Goal: Task Accomplishment & Management: Complete application form

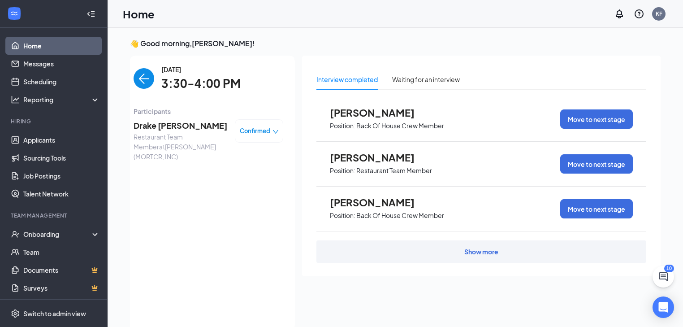
scroll to position [4, 0]
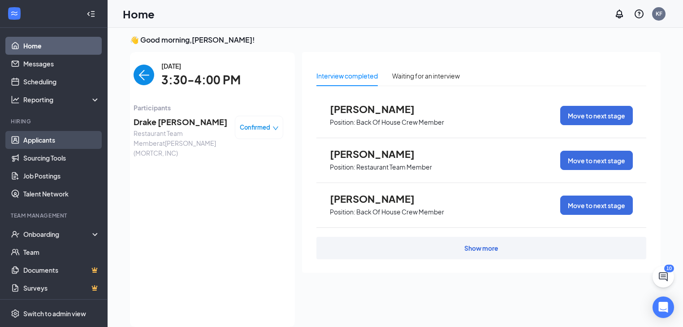
click at [50, 136] on link "Applicants" at bounding box center [61, 140] width 77 height 18
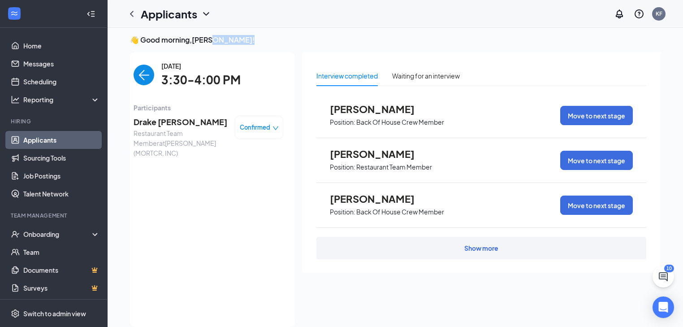
drag, startPoint x: 214, startPoint y: 39, endPoint x: 243, endPoint y: 41, distance: 28.8
click at [243, 41] on h3 "👋 Good morning, [PERSON_NAME] !" at bounding box center [395, 40] width 531 height 10
click at [0, 165] on ul "Applicants Sourcing Tools Job Postings Talent Network" at bounding box center [53, 167] width 107 height 72
click at [34, 233] on div "Onboarding" at bounding box center [57, 233] width 69 height 9
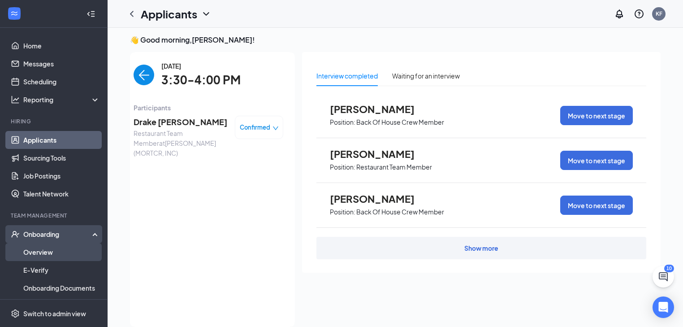
click at [43, 252] on link "Overview" at bounding box center [61, 252] width 77 height 18
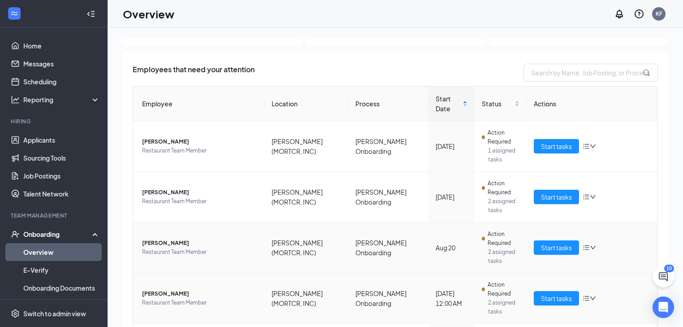
scroll to position [36, 0]
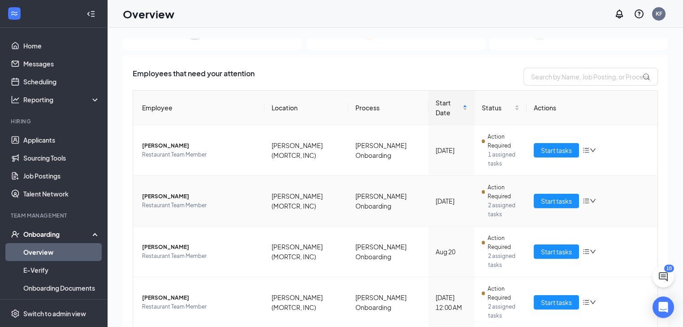
click at [249, 192] on span "[PERSON_NAME]" at bounding box center [199, 196] width 115 height 9
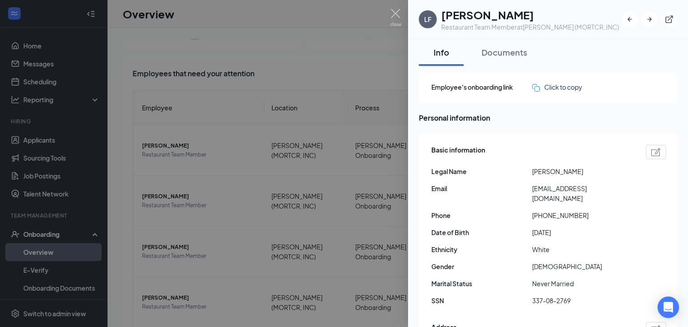
click at [172, 211] on div at bounding box center [344, 163] width 688 height 327
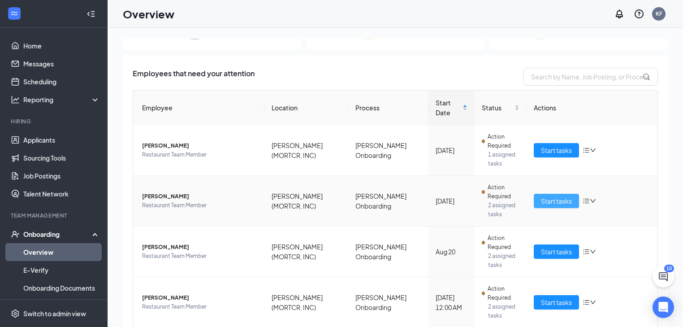
click at [541, 196] on span "Start tasks" at bounding box center [556, 201] width 31 height 10
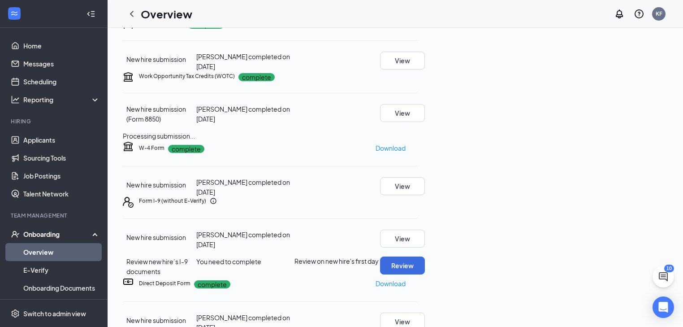
scroll to position [251, 0]
click at [425, 256] on button "Review" at bounding box center [402, 265] width 45 height 18
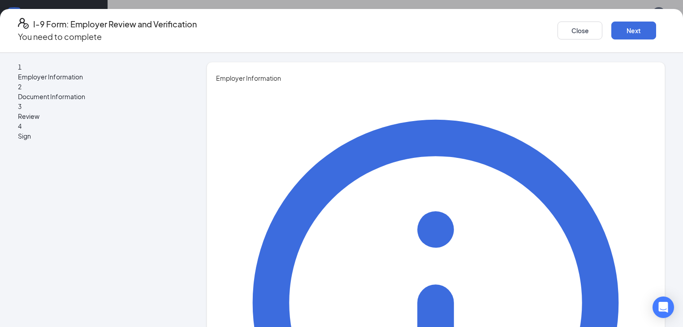
type input "k"
type input "[PERSON_NAME]"
type input "Assistant General Manager"
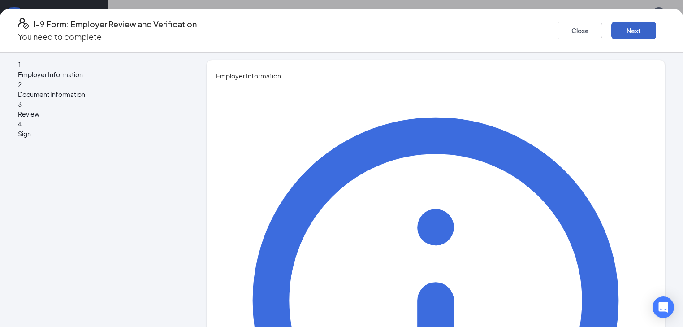
click at [628, 22] on button "Next" at bounding box center [633, 31] width 45 height 18
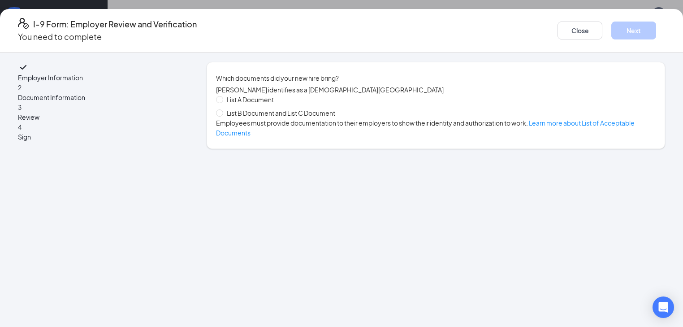
click at [313, 118] on span "List B Document and List C Document" at bounding box center [281, 113] width 116 height 10
click at [222, 116] on input "List B Document and List C Document" at bounding box center [219, 112] width 6 height 6
radio input "true"
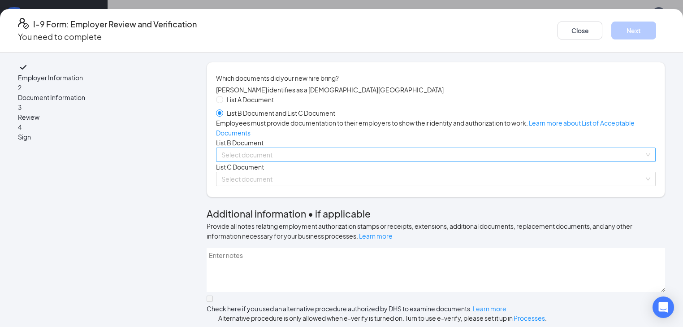
click at [276, 161] on input "search" at bounding box center [432, 154] width 423 height 13
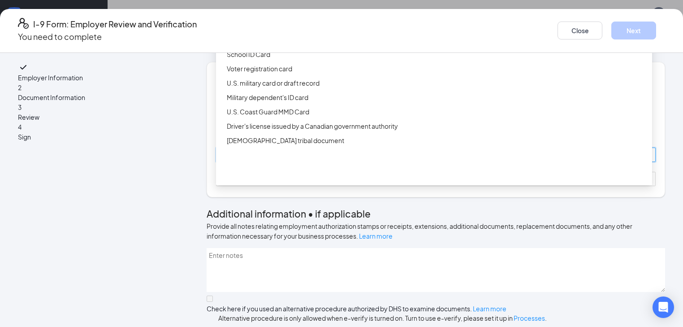
click at [268, 30] on div "Driver’s License issued by U.S State or outlying US possession" at bounding box center [437, 26] width 420 height 10
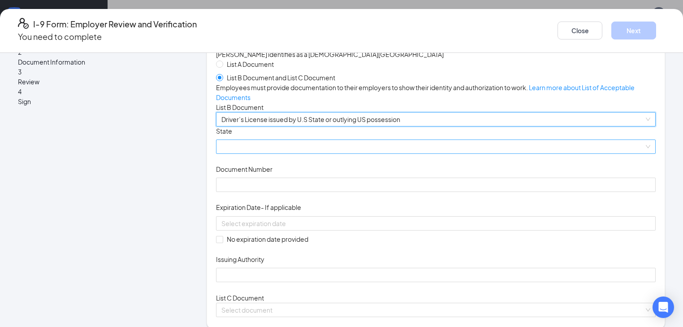
scroll to position [36, 0]
click at [251, 153] on span at bounding box center [435, 145] width 429 height 13
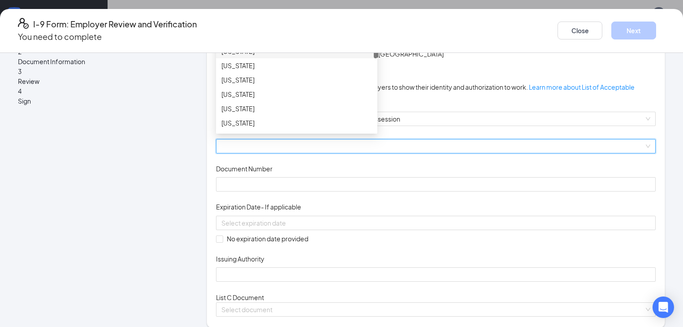
scroll to position [251, 0]
click at [241, 69] on div "[US_STATE]" at bounding box center [296, 64] width 151 height 10
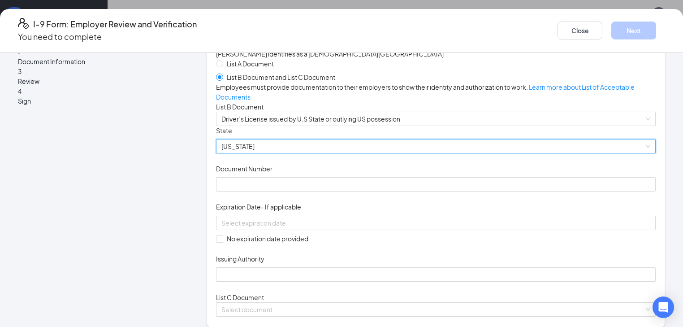
scroll to position [72, 0]
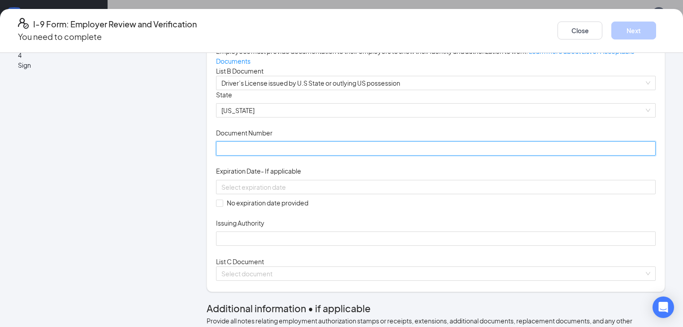
click at [265, 156] on input "Document Number" at bounding box center [436, 148] width 440 height 14
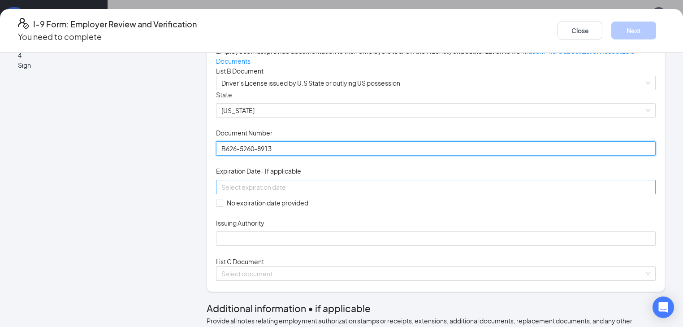
type input "B626-5260-8913"
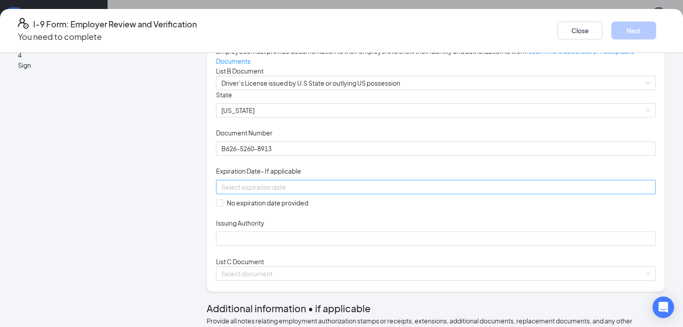
click at [274, 194] on div at bounding box center [436, 187] width 440 height 14
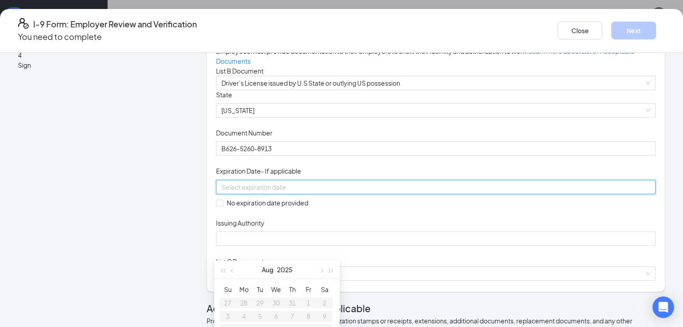
click at [338, 269] on div "[DATE]" at bounding box center [277, 269] width 126 height 18
click at [329, 272] on button "button" at bounding box center [331, 269] width 10 height 18
click at [329, 271] on button "button" at bounding box center [331, 269] width 10 height 18
click at [329, 271] on span "button" at bounding box center [331, 270] width 4 height 4
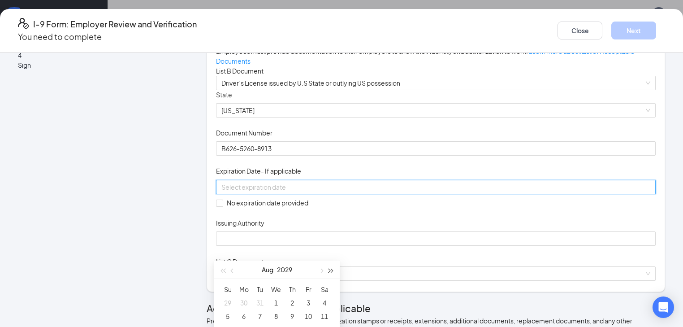
click at [329, 271] on span "button" at bounding box center [331, 270] width 4 height 4
click at [237, 269] on button "button" at bounding box center [233, 269] width 10 height 18
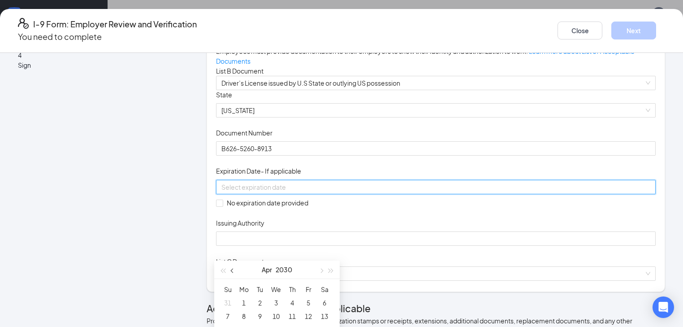
click at [237, 269] on button "button" at bounding box center [233, 269] width 10 height 18
click at [320, 272] on span "button" at bounding box center [321, 270] width 4 height 4
type input "[DATE]"
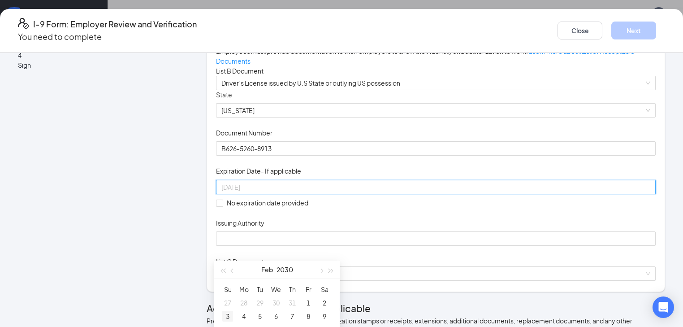
click at [229, 313] on div "3" at bounding box center [227, 316] width 11 height 11
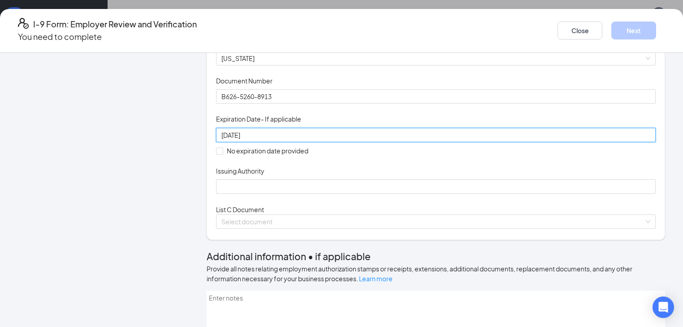
scroll to position [143, 0]
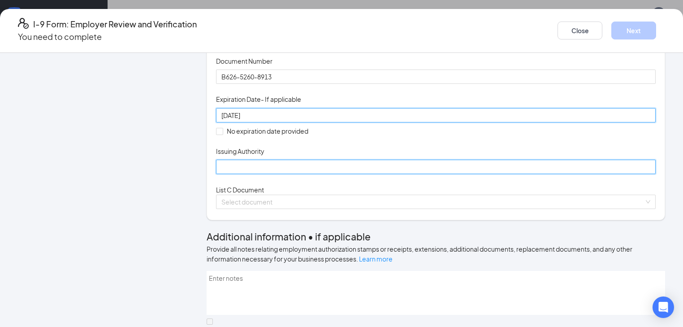
click at [316, 174] on input "Issuing Authority" at bounding box center [436, 167] width 440 height 14
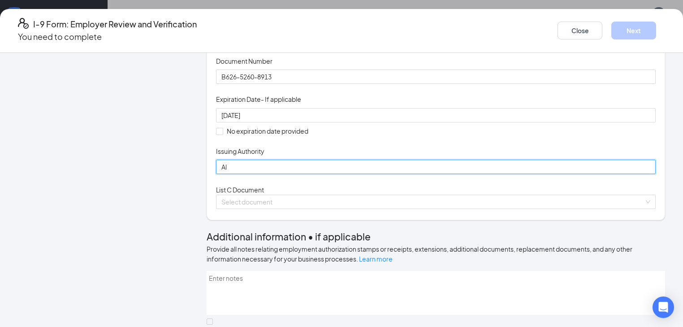
type input "[PERSON_NAME] - Secretary of State - [US_STATE]"
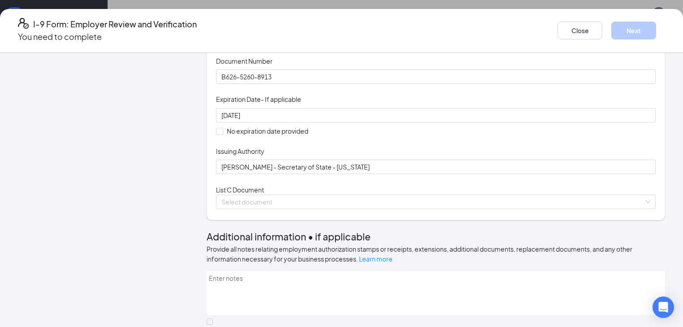
click at [416, 174] on div "Document Title Driver’s License issued by U.S State or outlying US possession S…" at bounding box center [436, 96] width 440 height 156
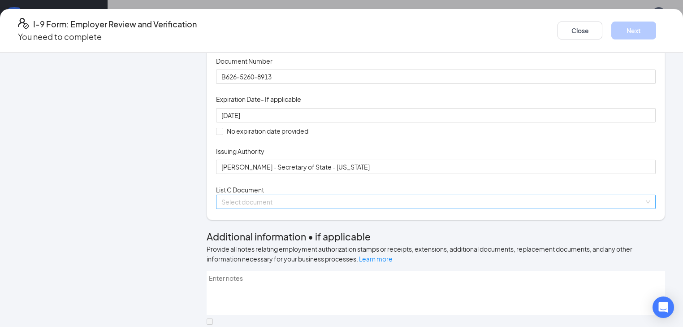
click at [372, 208] on input "search" at bounding box center [432, 201] width 423 height 13
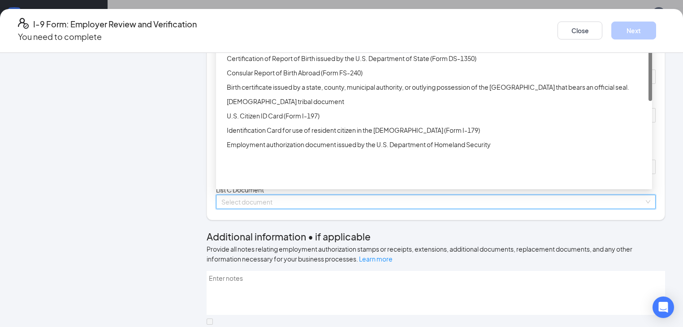
click at [327, 35] on div "Unrestricted Social Security Card" at bounding box center [437, 30] width 420 height 10
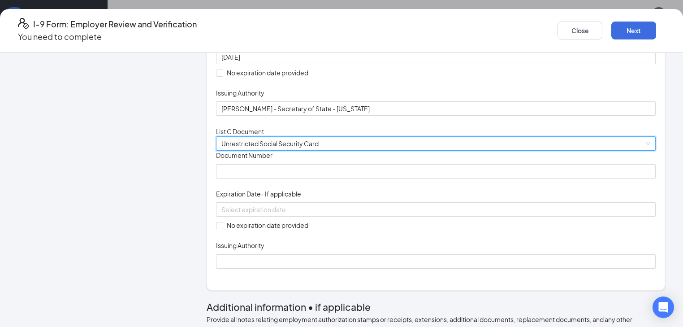
scroll to position [215, 0]
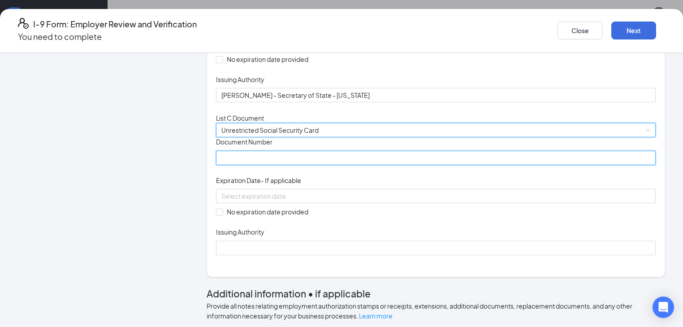
click at [283, 165] on input "Document Number" at bounding box center [436, 158] width 440 height 14
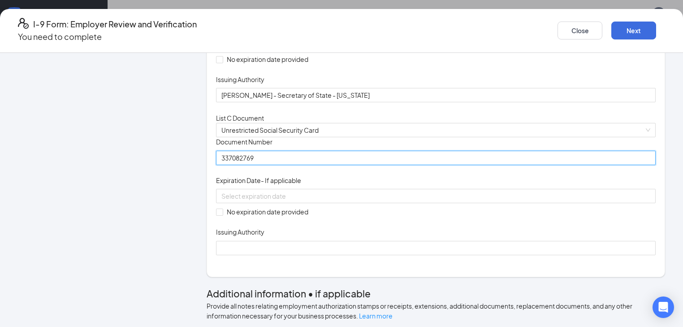
type input "337082769"
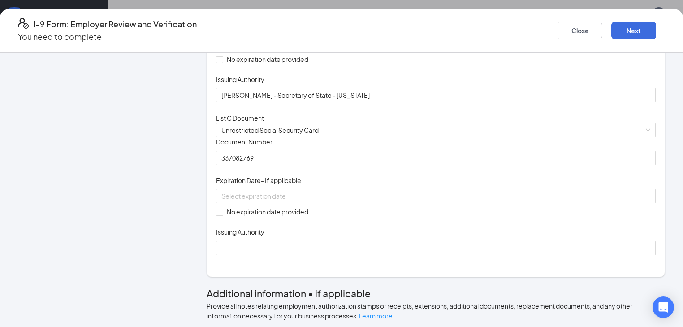
click at [420, 255] on div "Document Title Unrestricted Social Security Card Document Number 337082769 Expi…" at bounding box center [436, 195] width 440 height 117
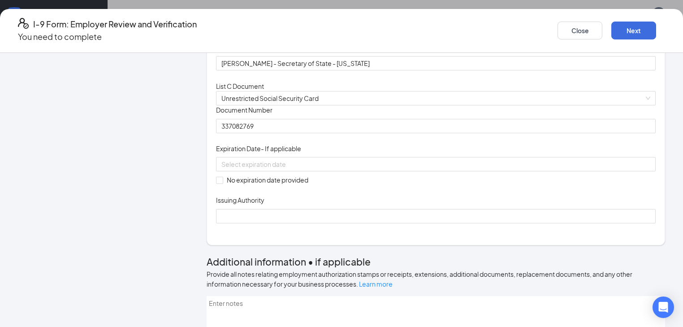
scroll to position [287, 0]
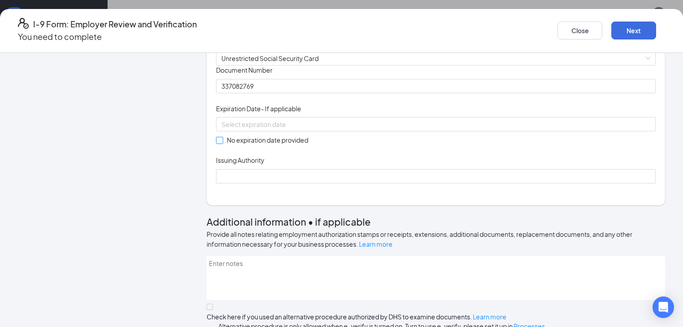
click at [217, 143] on input "No expiration date provided" at bounding box center [219, 140] width 6 height 6
checkbox input "true"
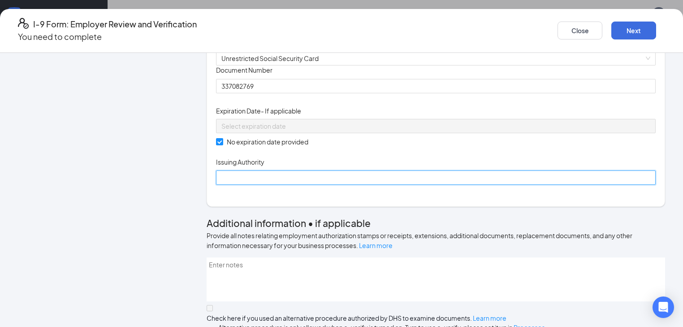
click at [251, 185] on input "Issuing Authority" at bounding box center [436, 177] width 440 height 14
type input "United States - Social Security Administration"
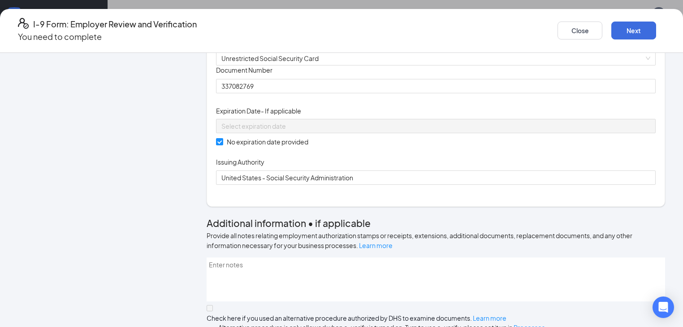
click at [423, 185] on div "Document Title Unrestricted Social Security Card Document Number 337082769 Expi…" at bounding box center [436, 124] width 440 height 119
click at [620, 36] on div "Close Next" at bounding box center [612, 31] width 108 height 26
click at [620, 31] on button "Next" at bounding box center [633, 31] width 45 height 18
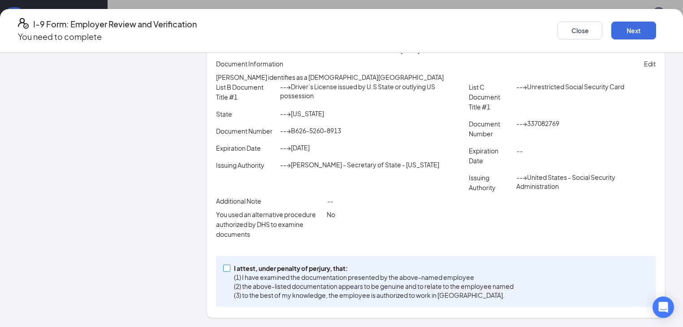
click at [224, 265] on input "I attest, under penalty of [PERSON_NAME], that: (1) I have examined the documen…" at bounding box center [226, 267] width 6 height 6
checkbox input "true"
click at [634, 22] on button "Next" at bounding box center [633, 31] width 45 height 18
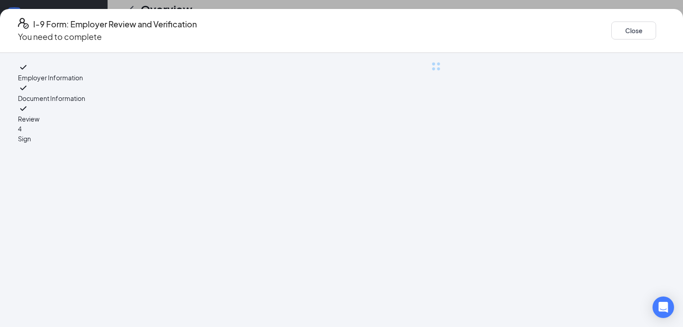
scroll to position [0, 0]
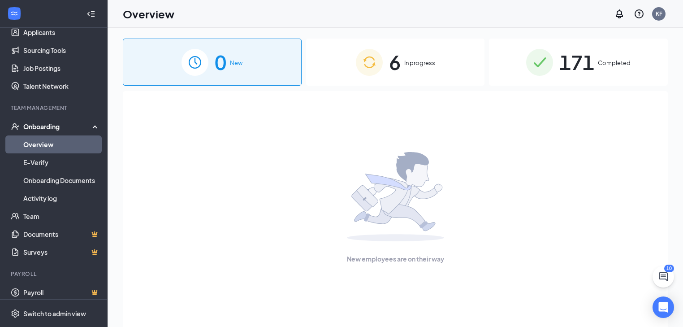
click at [367, 64] on img at bounding box center [369, 62] width 27 height 27
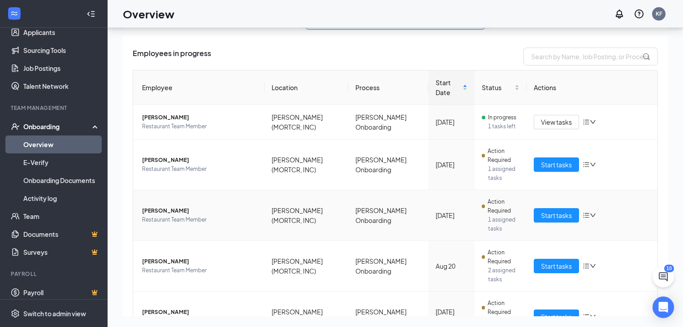
scroll to position [36, 0]
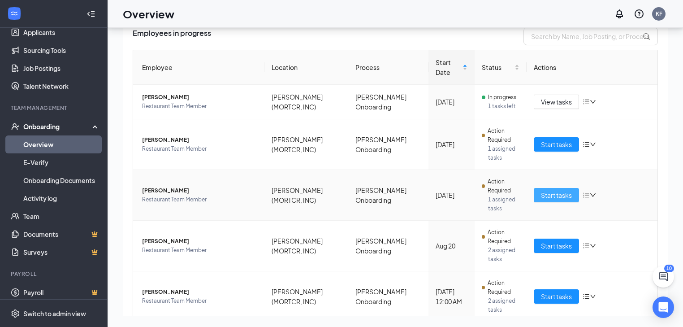
click at [541, 190] on span "Start tasks" at bounding box center [556, 195] width 31 height 10
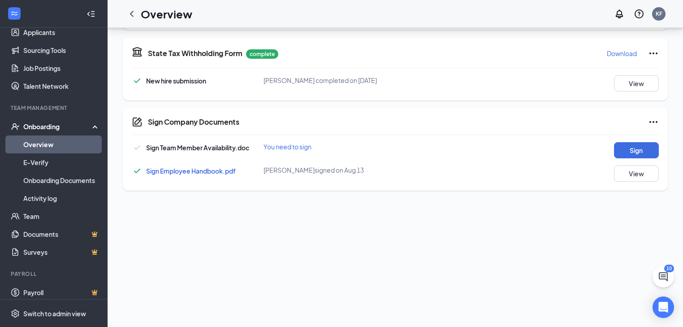
scroll to position [179, 0]
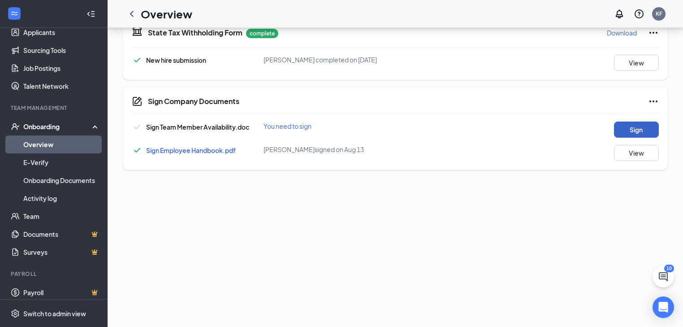
click at [615, 133] on button "Sign" at bounding box center [636, 129] width 45 height 16
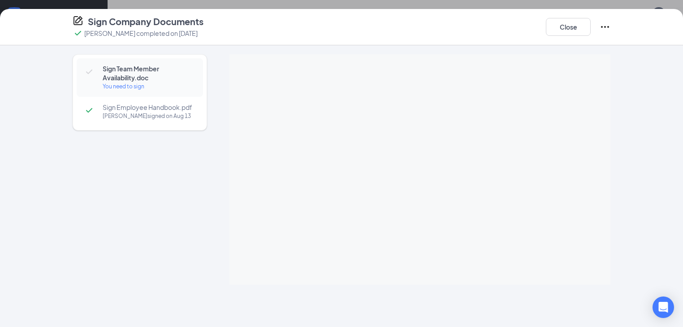
scroll to position [182, 0]
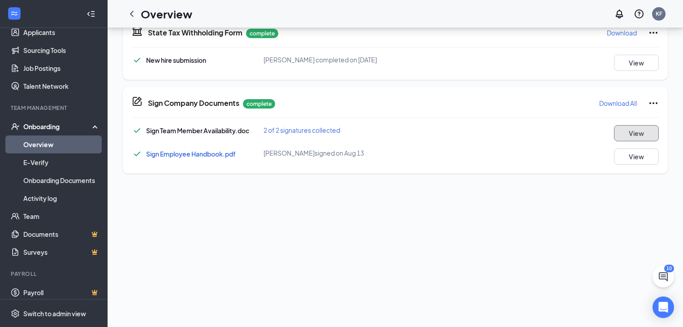
click at [630, 134] on button "View" at bounding box center [636, 133] width 45 height 16
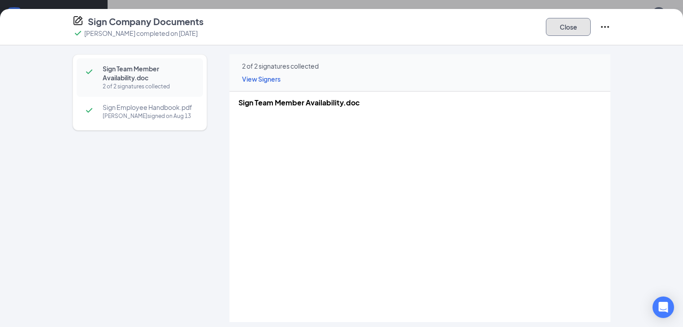
click at [591, 26] on button "Close" at bounding box center [568, 27] width 45 height 18
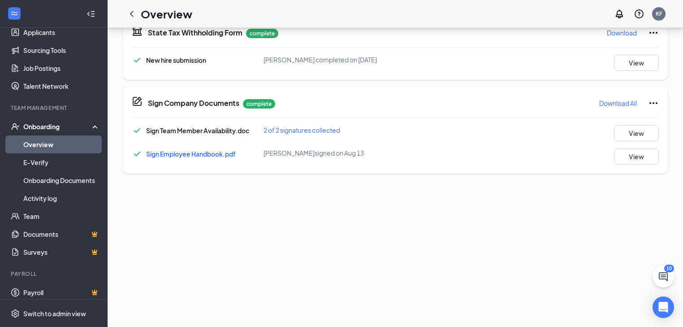
click at [309, 130] on span "2 of 2 signatures collected" at bounding box center [302, 130] width 77 height 8
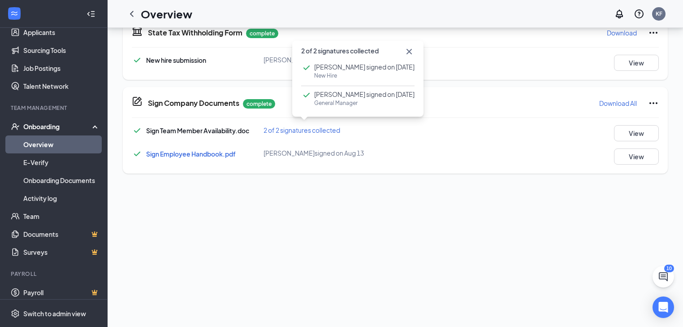
click at [332, 103] on span "General Manager" at bounding box center [364, 103] width 100 height 9
click at [404, 48] on icon "Cross" at bounding box center [409, 51] width 11 height 11
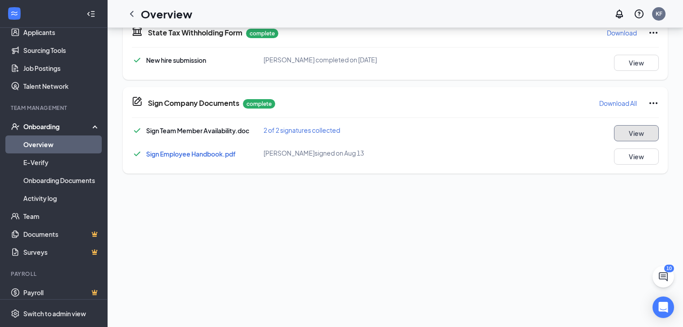
click at [615, 128] on button "View" at bounding box center [636, 133] width 45 height 16
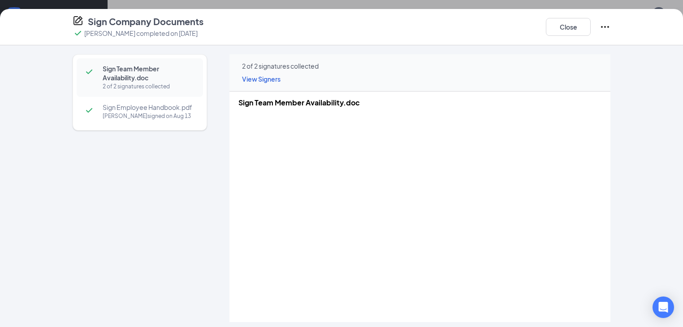
click at [104, 112] on div "Lillian F Barger signed on Aug 13" at bounding box center [148, 116] width 91 height 9
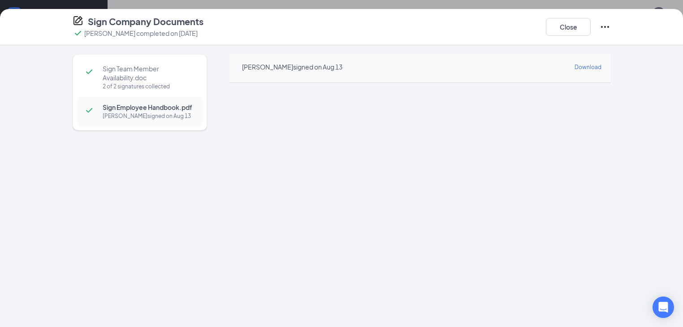
click at [108, 70] on span "Sign Team Member Availability.doc" at bounding box center [148, 73] width 91 height 18
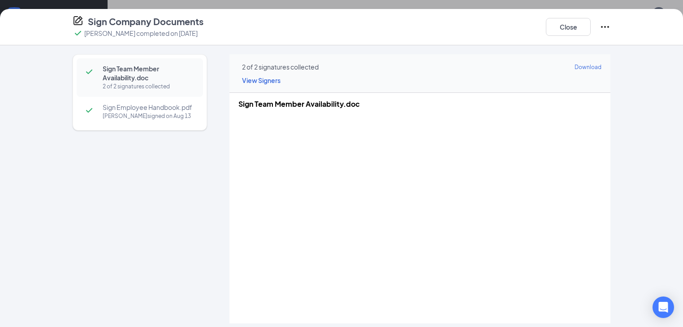
scroll to position [3, 0]
click at [591, 26] on button "Close" at bounding box center [568, 27] width 45 height 18
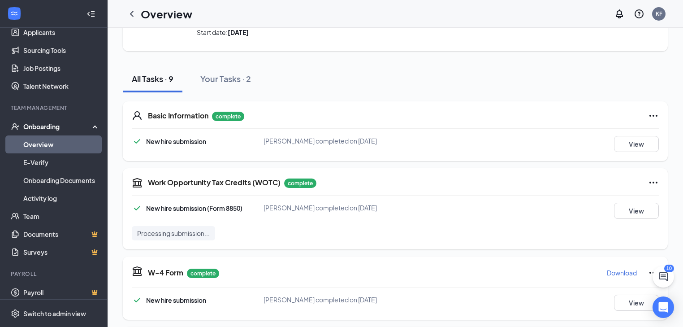
scroll to position [0, 0]
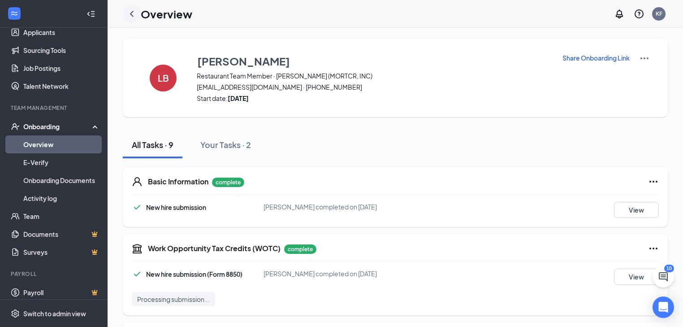
click at [137, 16] on div at bounding box center [132, 14] width 18 height 18
click at [132, 15] on icon "ChevronLeft" at bounding box center [132, 14] width 4 height 6
